Goal: Task Accomplishment & Management: Complete application form

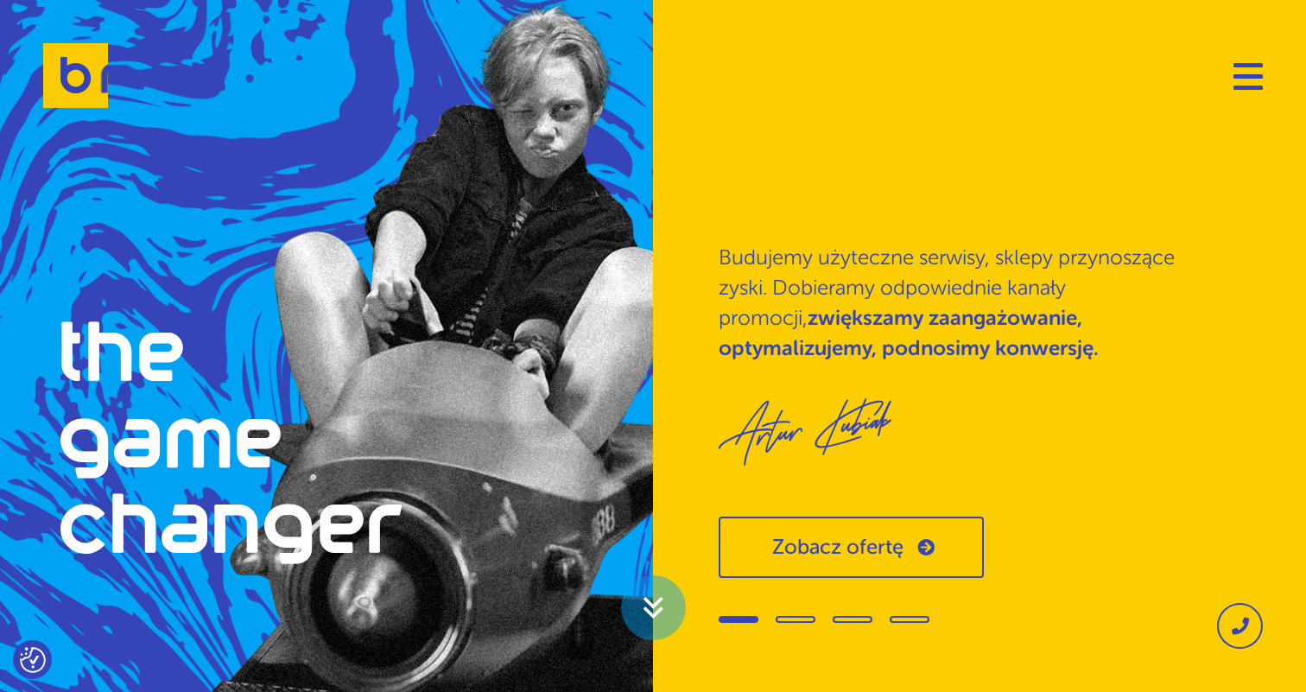
click at [901, 550] on link "Zobacz ofertę" at bounding box center [851, 546] width 265 height 61
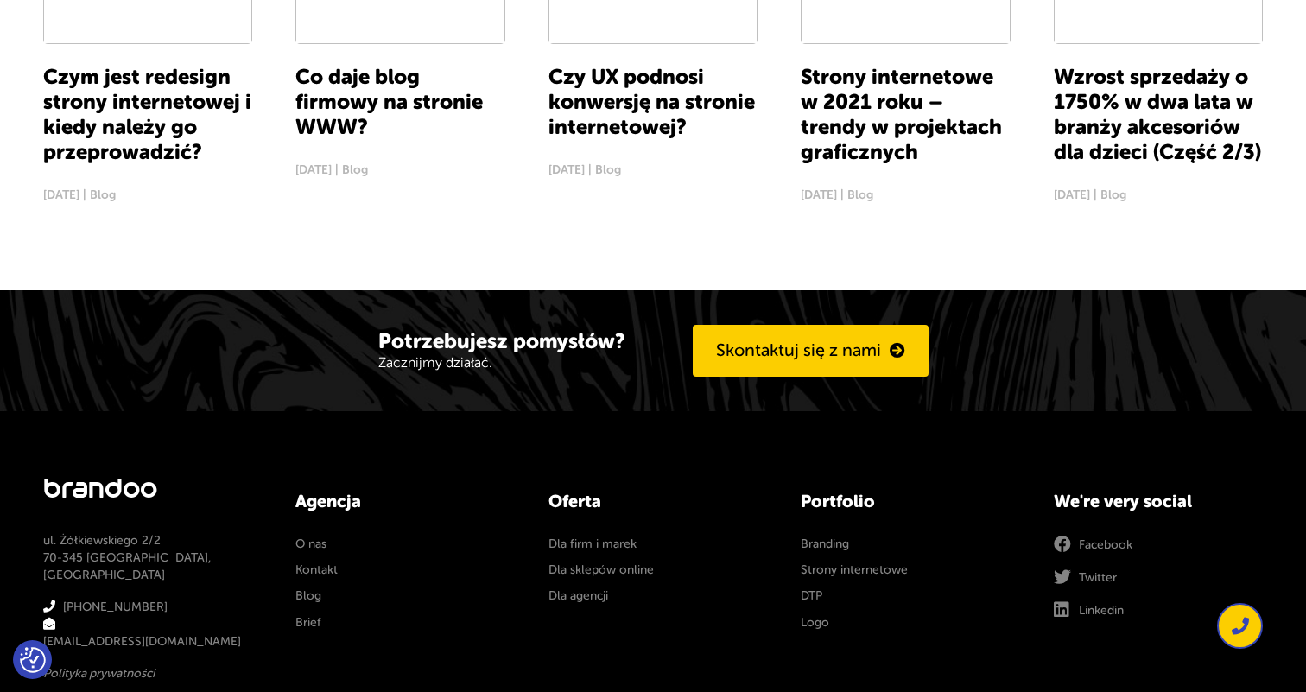
scroll to position [2366, 0]
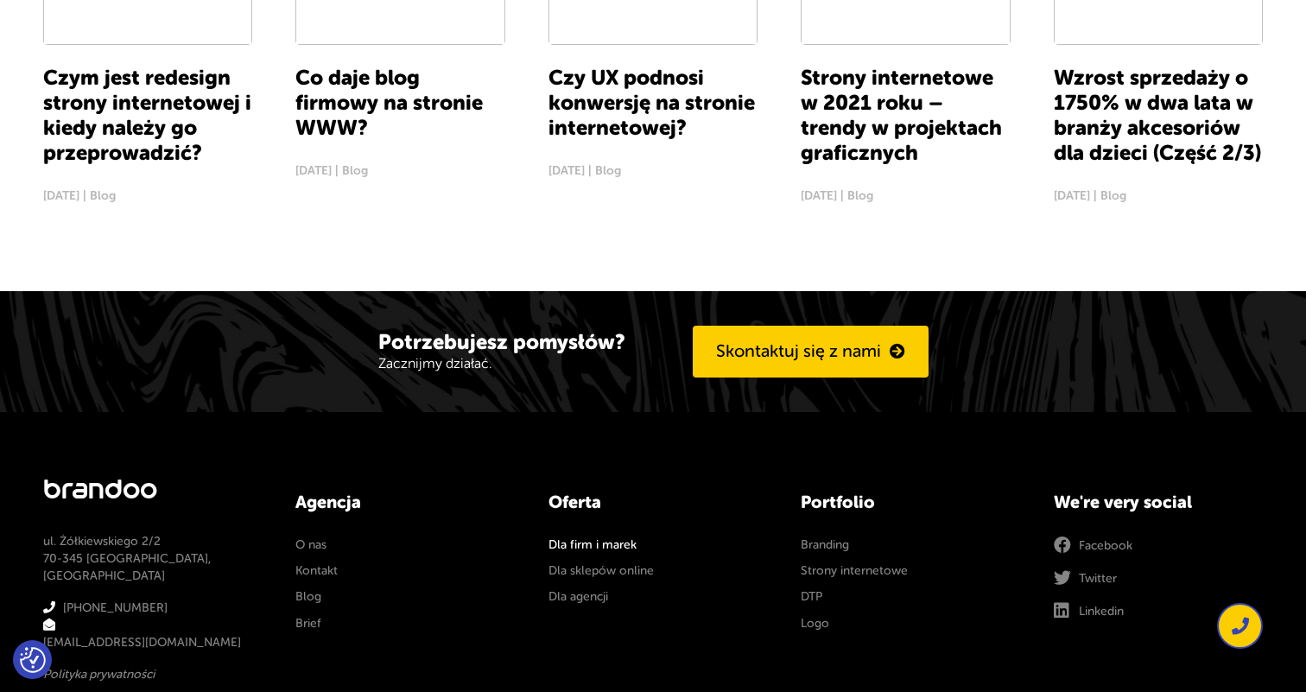
click at [620, 536] on link "Dla firm i marek" at bounding box center [592, 544] width 88 height 17
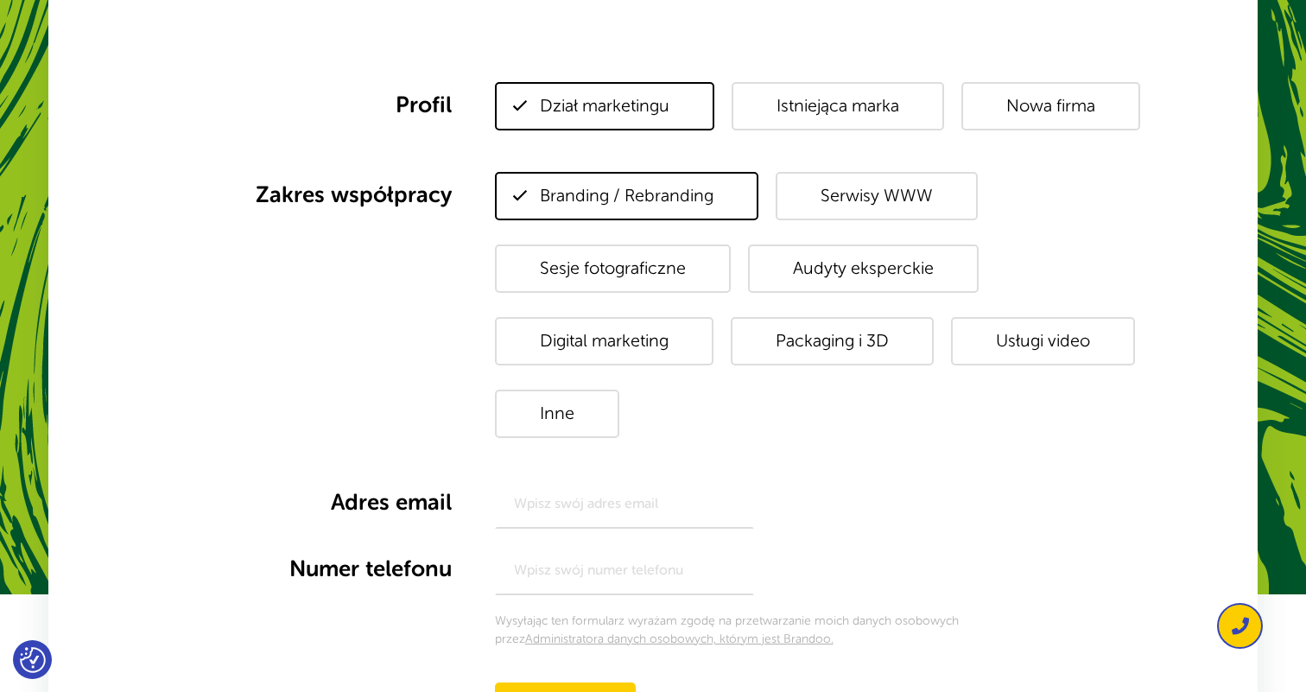
scroll to position [1126, 0]
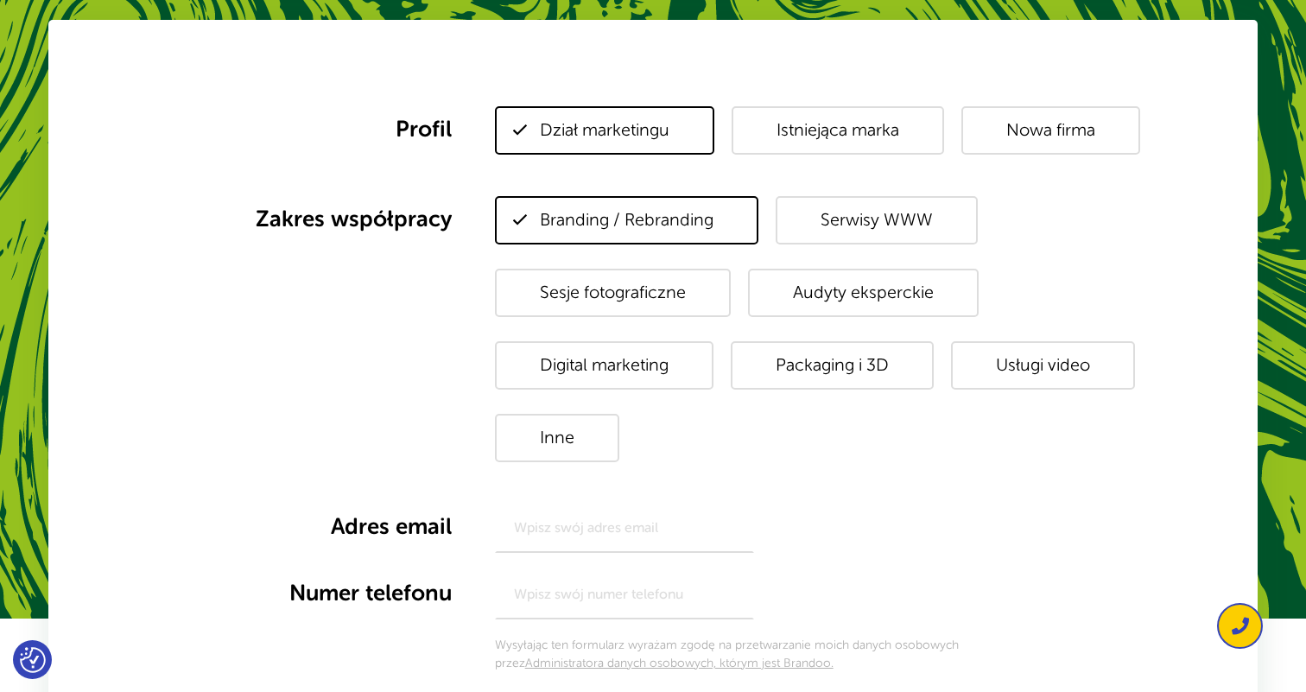
click at [901, 231] on span "Serwisy WWW" at bounding box center [877, 220] width 202 height 48
click at [0, 0] on input"] "Serwisy WWW" at bounding box center [0, 0] width 0 height 0
click at [707, 227] on span "Branding / Rebranding" at bounding box center [626, 220] width 263 height 48
click at [0, 0] on input"] "Branding / Rebranding" at bounding box center [0, 0] width 0 height 0
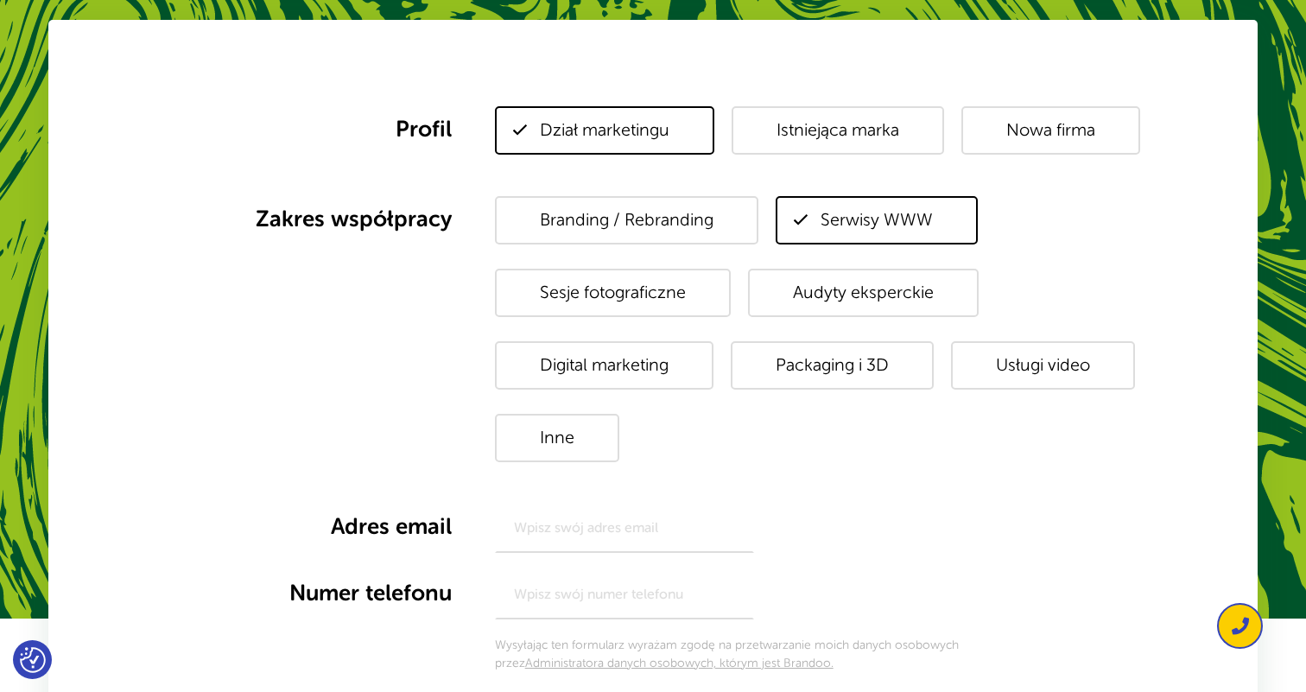
click at [717, 227] on span "Branding / Rebranding" at bounding box center [626, 220] width 263 height 48
click at [0, 0] on input"] "Branding / Rebranding" at bounding box center [0, 0] width 0 height 0
click at [833, 206] on span "Serwisy WWW" at bounding box center [877, 220] width 202 height 48
click at [0, 0] on input"] "Serwisy WWW" at bounding box center [0, 0] width 0 height 0
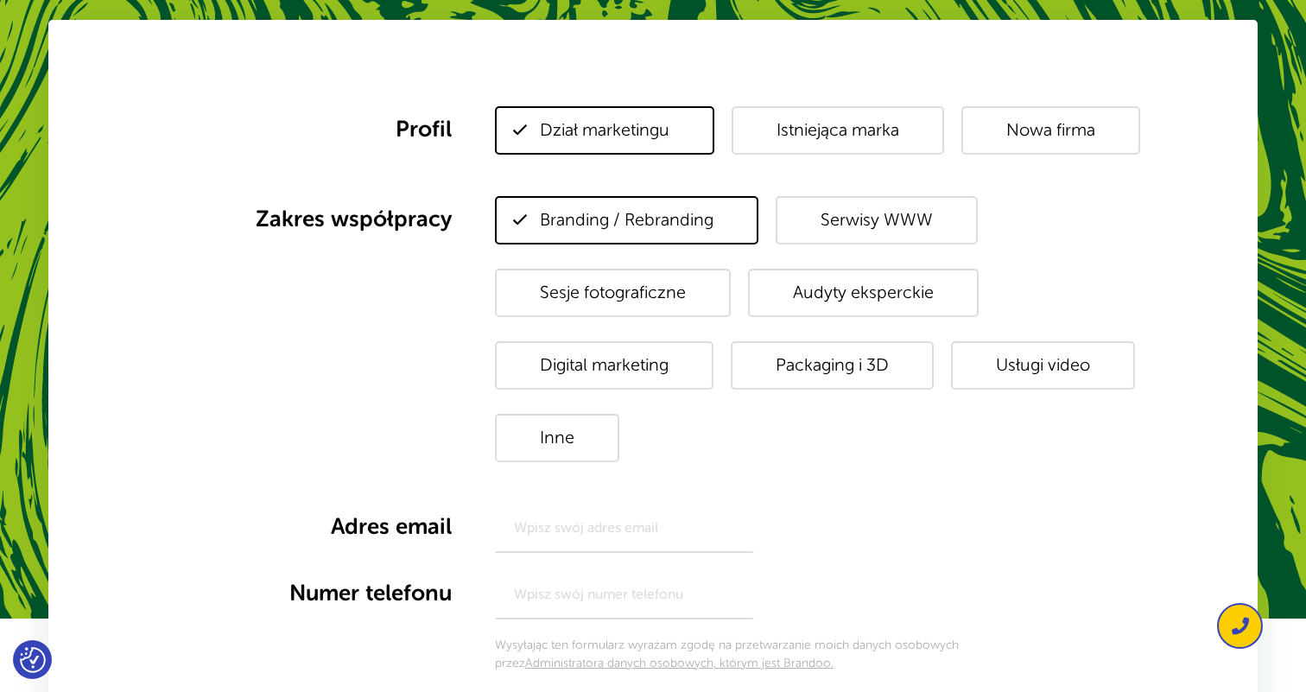
click at [646, 357] on span "Digital marketing" at bounding box center [604, 365] width 219 height 48
click at [0, 0] on input"] "Digital marketing" at bounding box center [0, 0] width 0 height 0
click at [682, 228] on span "Branding / Rebranding" at bounding box center [626, 220] width 263 height 48
click at [0, 0] on input"] "Branding / Rebranding" at bounding box center [0, 0] width 0 height 0
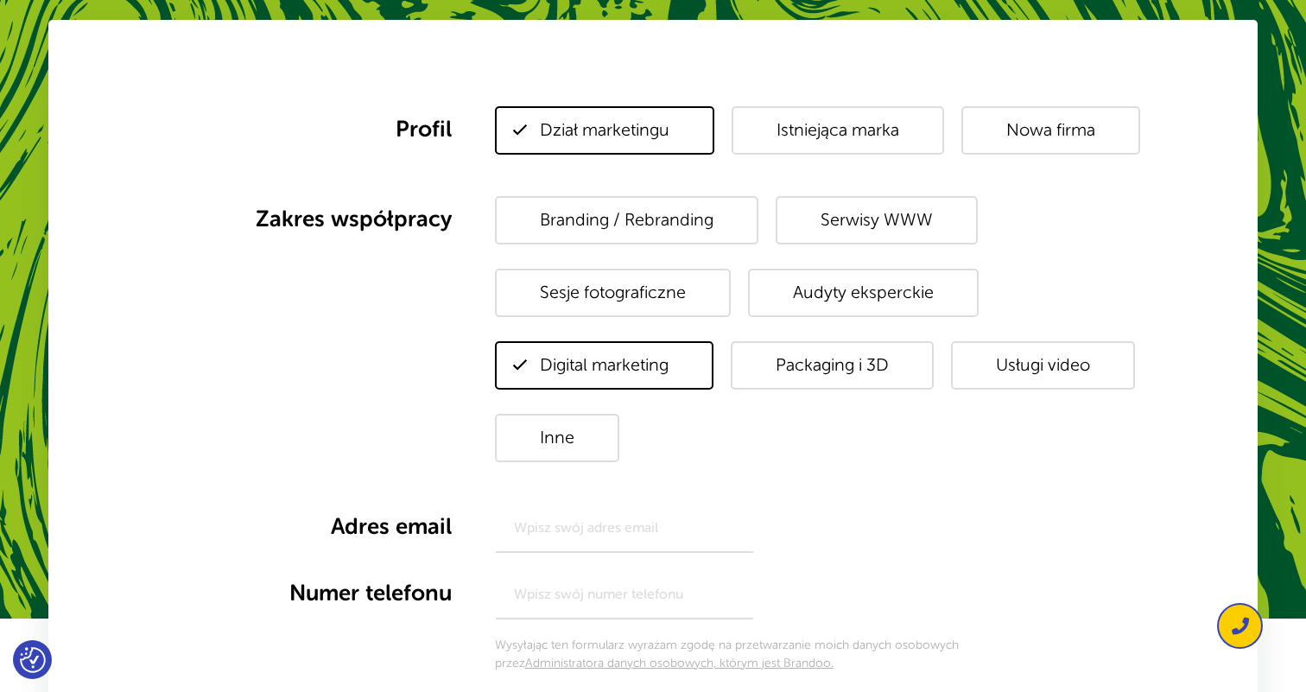
click at [838, 131] on span "Istniejąca marka" at bounding box center [838, 130] width 212 height 48
click at [0, 0] on input "Istniejąca marka" at bounding box center [0, 0] width 0 height 0
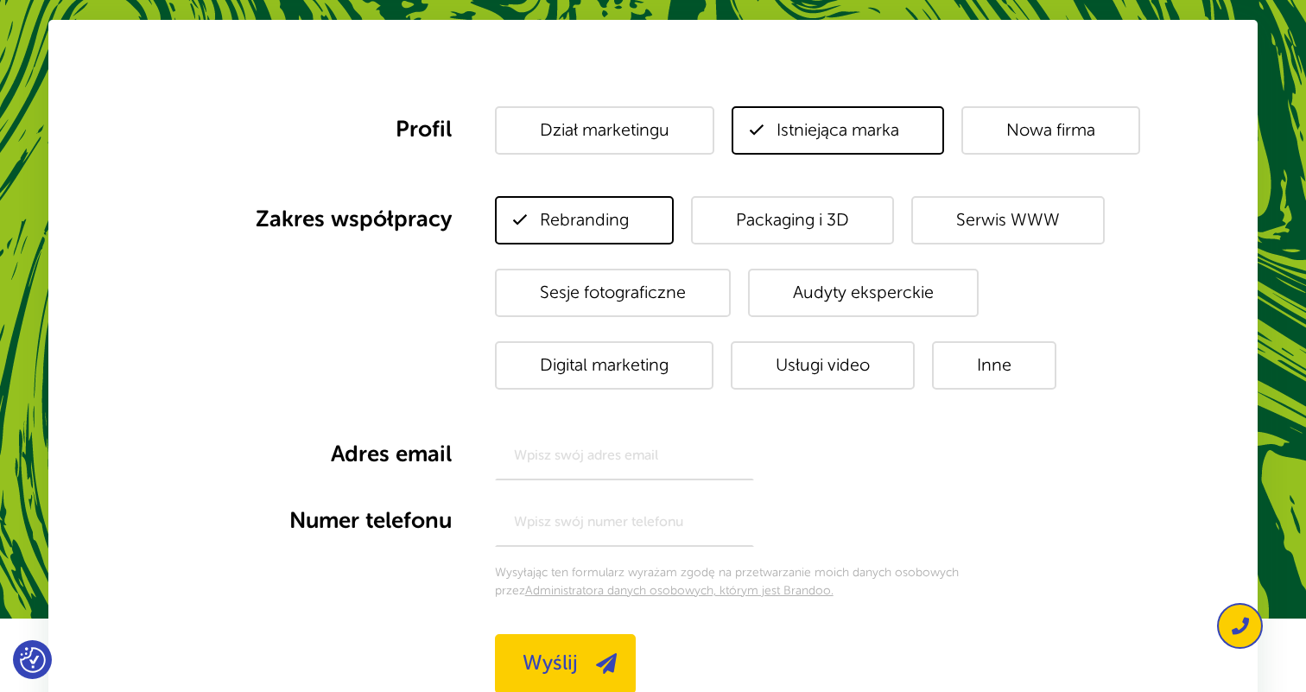
click at [636, 358] on span "Digital marketing" at bounding box center [604, 365] width 219 height 48
click at [0, 0] on input"] "Digital marketing" at bounding box center [0, 0] width 0 height 0
click at [616, 214] on span "Rebranding" at bounding box center [584, 220] width 179 height 48
click at [0, 0] on input"] "Rebranding" at bounding box center [0, 0] width 0 height 0
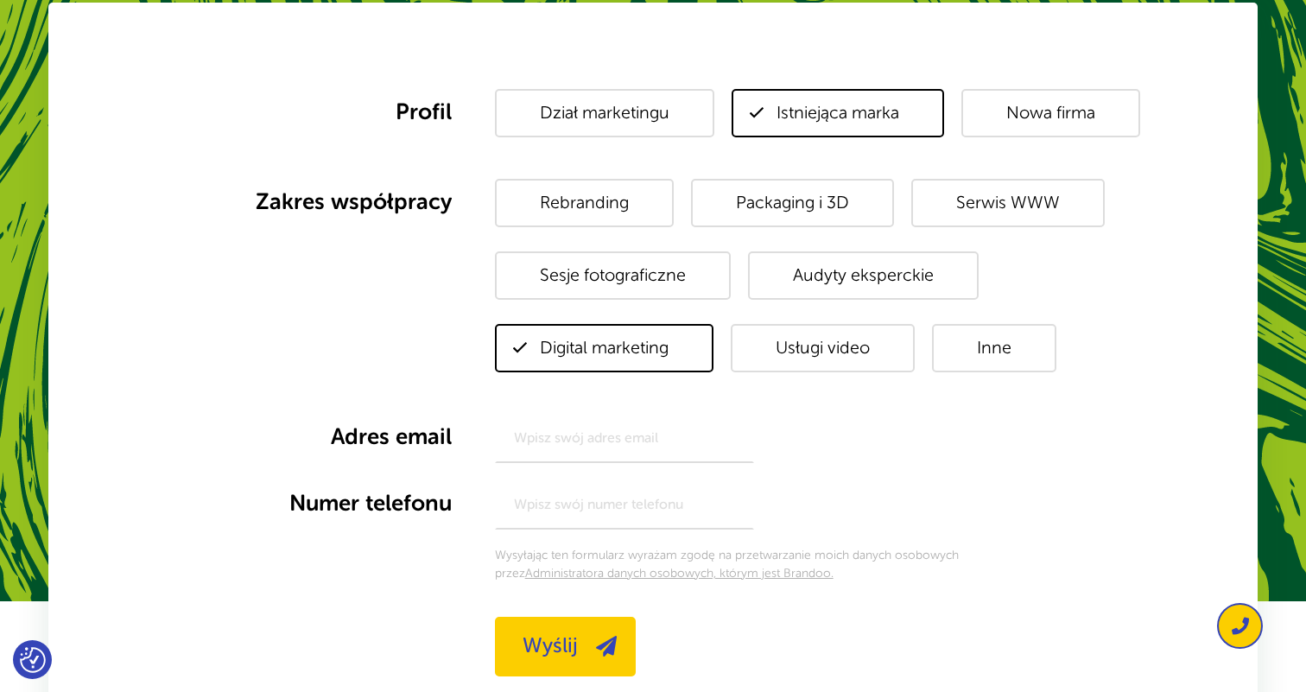
scroll to position [1152, 0]
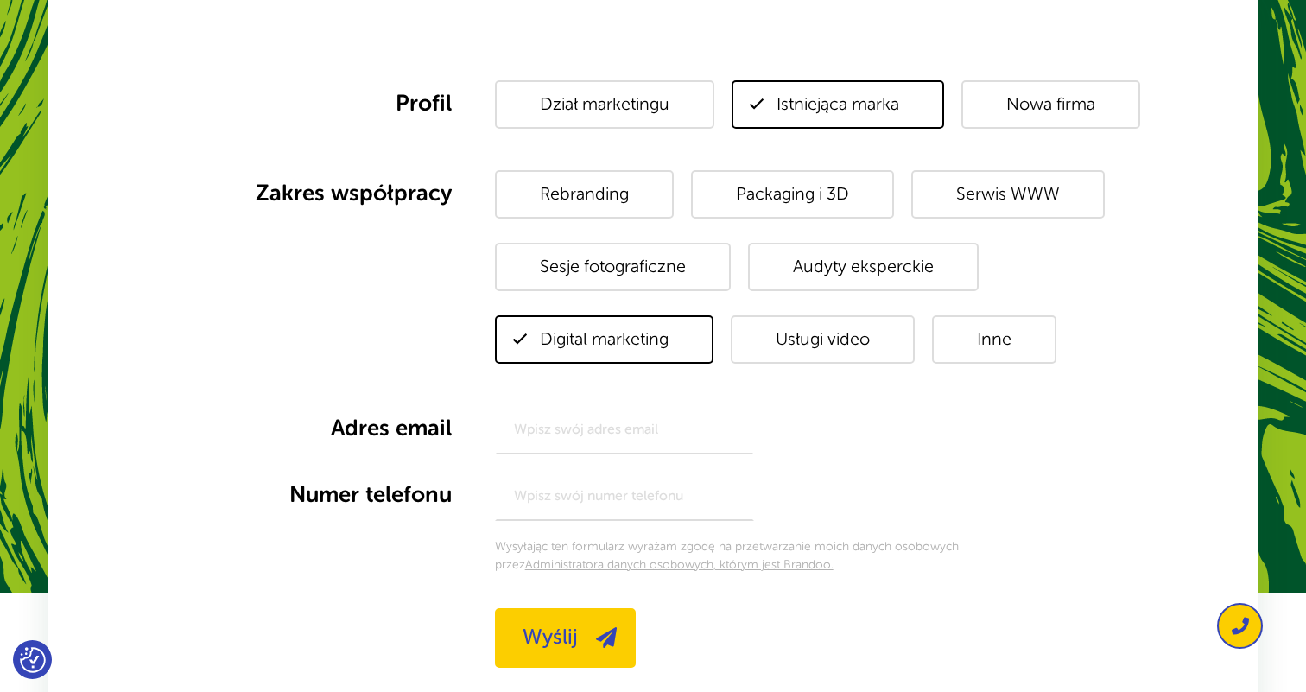
click at [1039, 109] on span "Nowa firma" at bounding box center [1050, 104] width 179 height 48
click at [0, 0] on input "Nowa firma" at bounding box center [0, 0] width 0 height 0
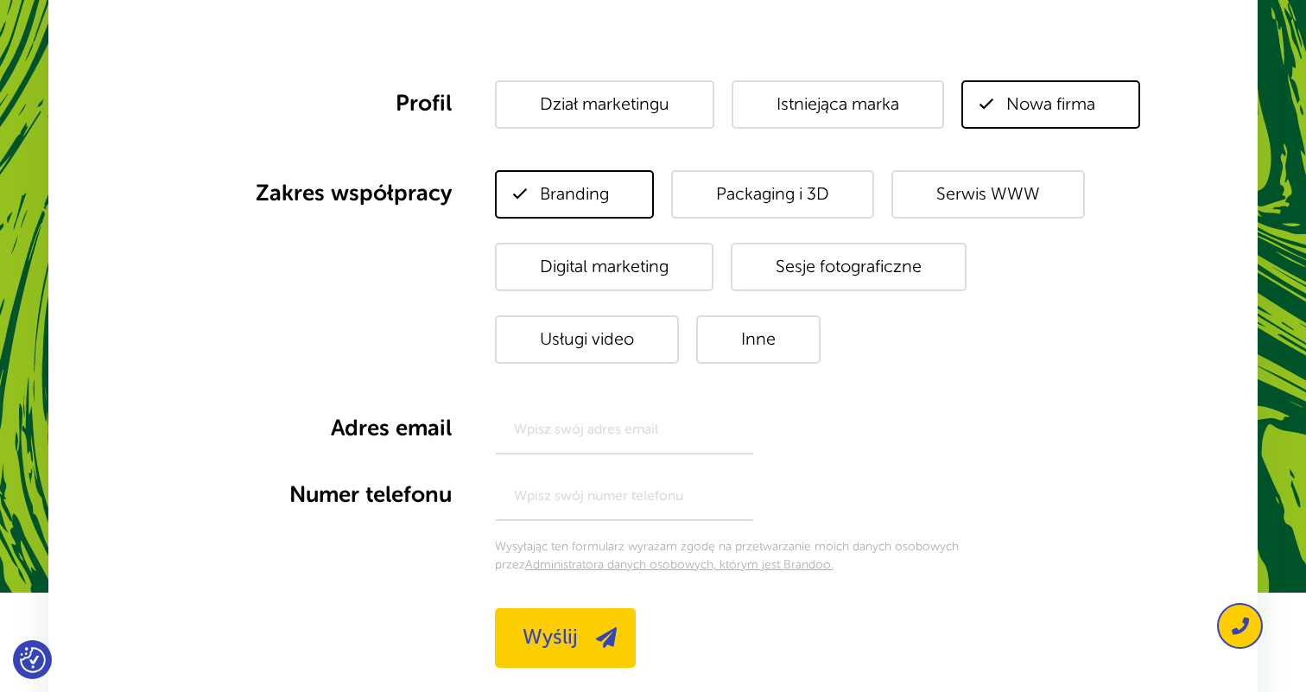
click at [599, 256] on span "Digital marketing" at bounding box center [604, 267] width 219 height 48
click at [0, 0] on input"] "Digital marketing" at bounding box center [0, 0] width 0 height 0
click at [580, 187] on span "Branding" at bounding box center [574, 194] width 159 height 48
click at [0, 0] on input"] "Branding" at bounding box center [0, 0] width 0 height 0
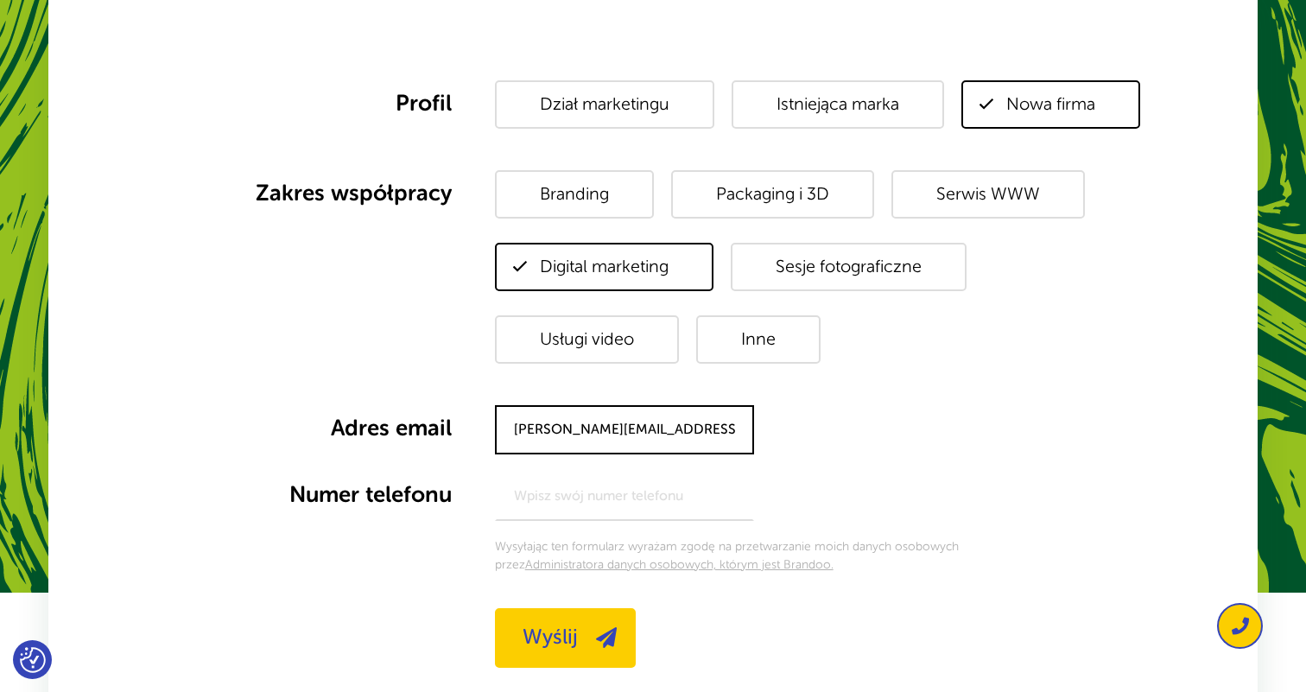
type input "piotr.walczak@eszkola.online"
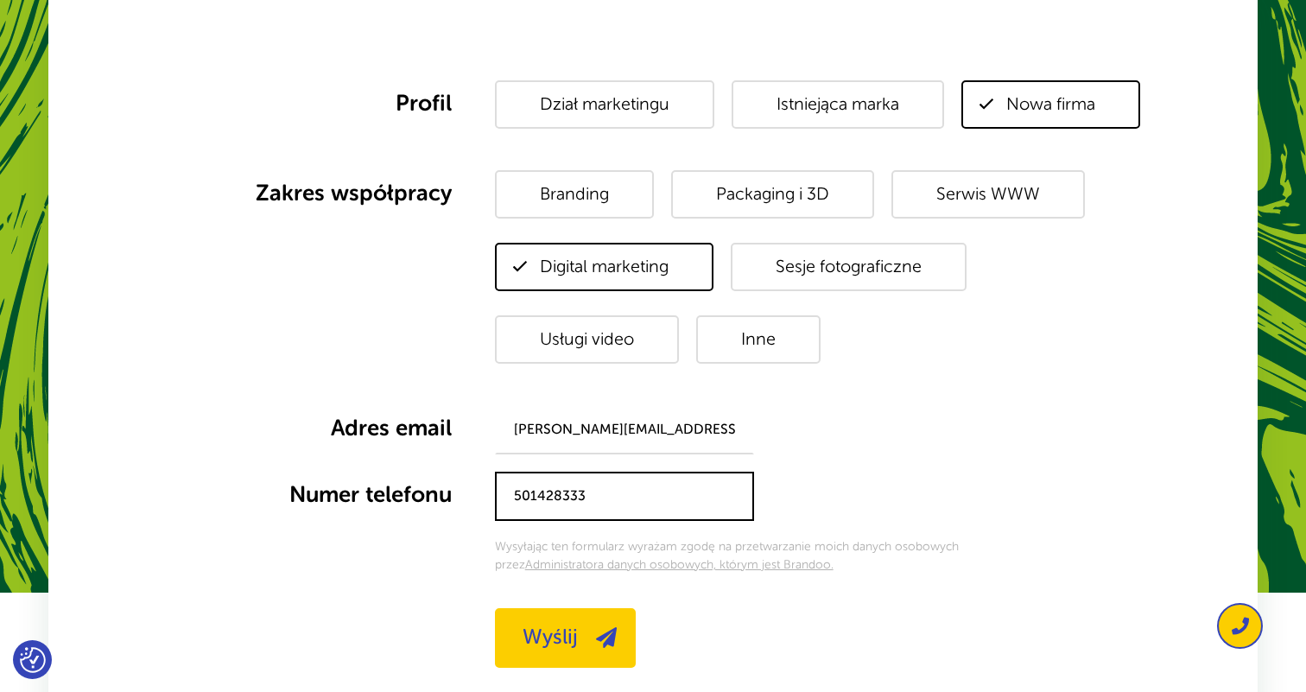
type input "501428333"
click at [436, 542] on div at bounding box center [293, 562] width 360 height 49
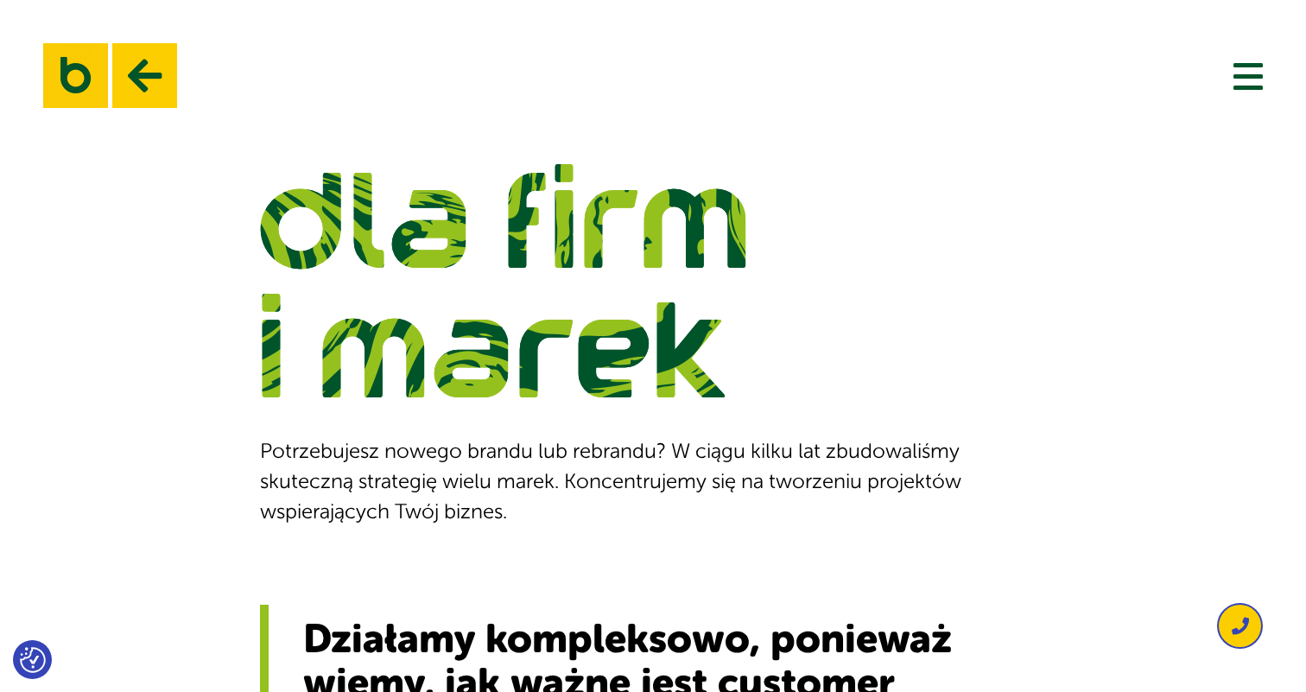
scroll to position [0, 0]
